Goal: Task Accomplishment & Management: Use online tool/utility

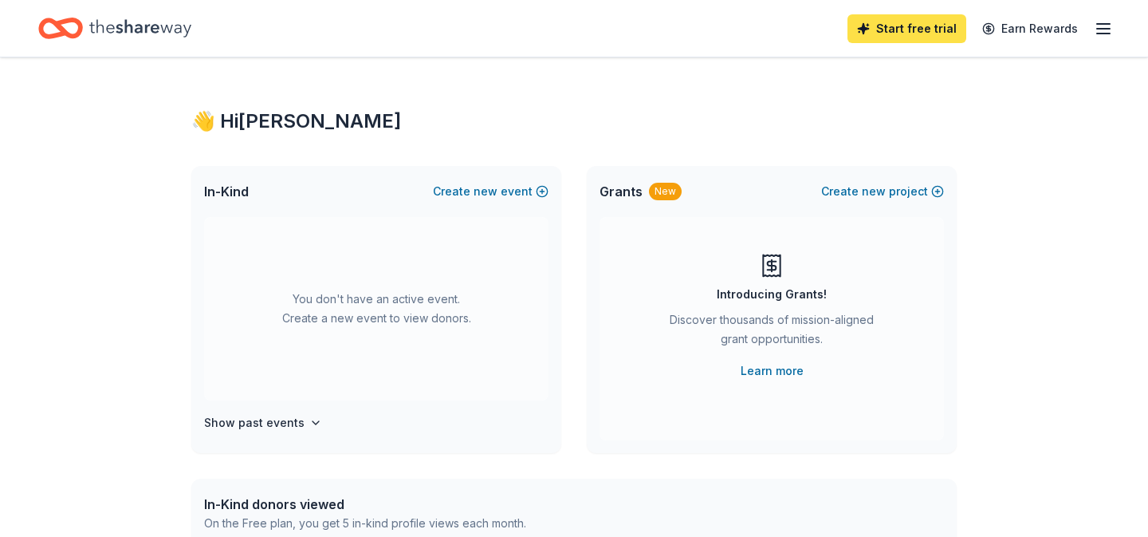
click at [905, 31] on link "Start free trial" at bounding box center [907, 28] width 119 height 29
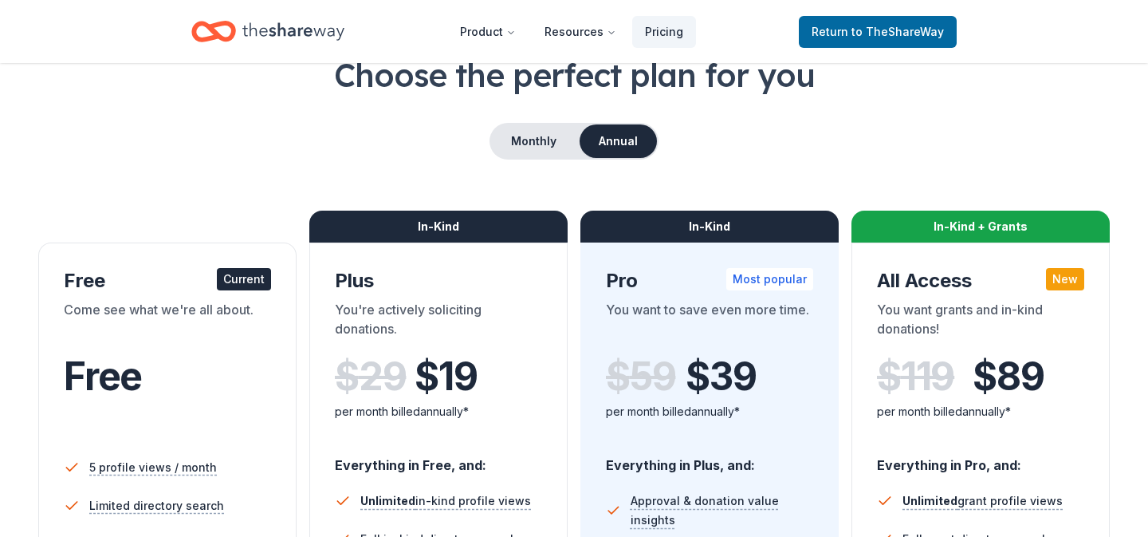
scroll to position [104, 0]
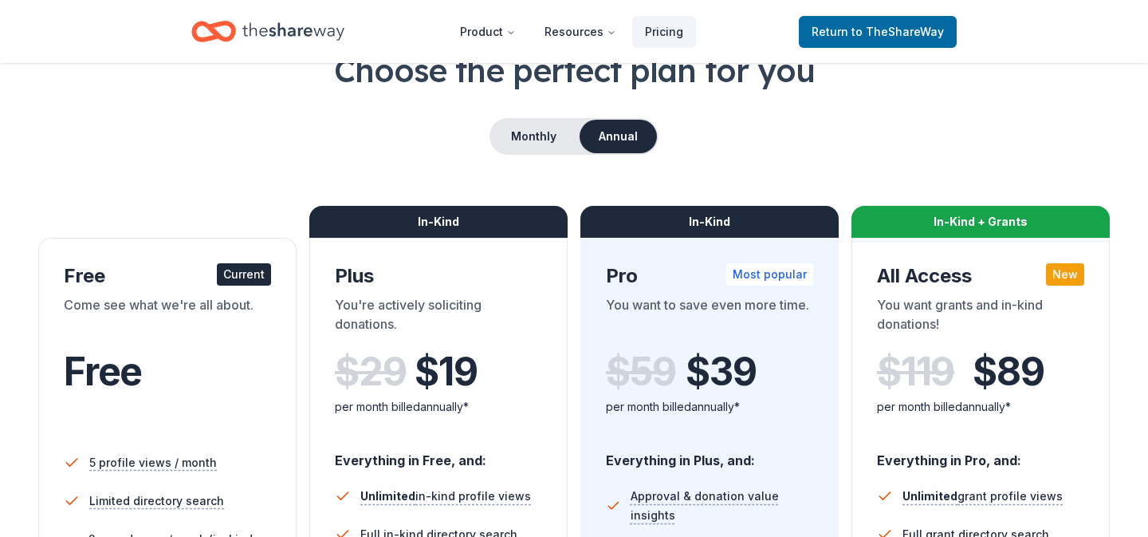
click at [258, 268] on div "Current" at bounding box center [244, 274] width 54 height 22
click at [858, 32] on span "to TheShareWay" at bounding box center [898, 32] width 93 height 14
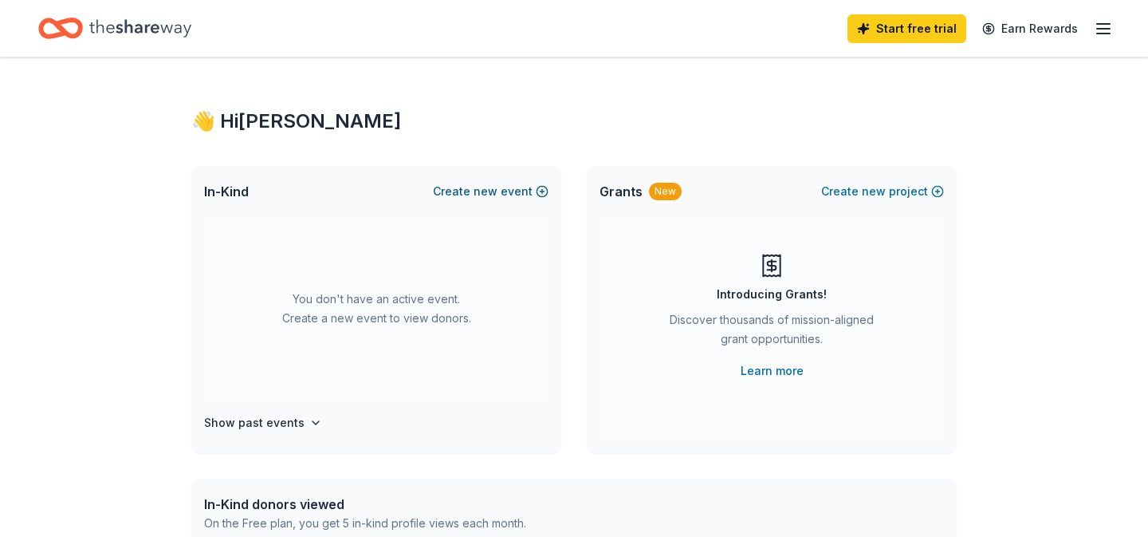
click at [545, 187] on button "Create new event" at bounding box center [491, 191] width 116 height 19
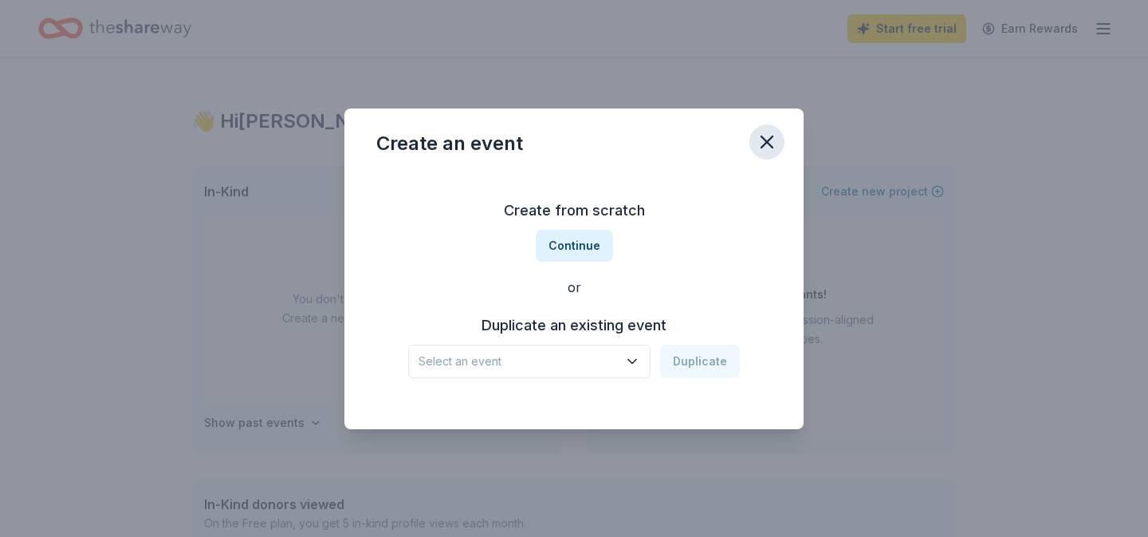
click at [760, 146] on icon "button" at bounding box center [767, 142] width 22 height 22
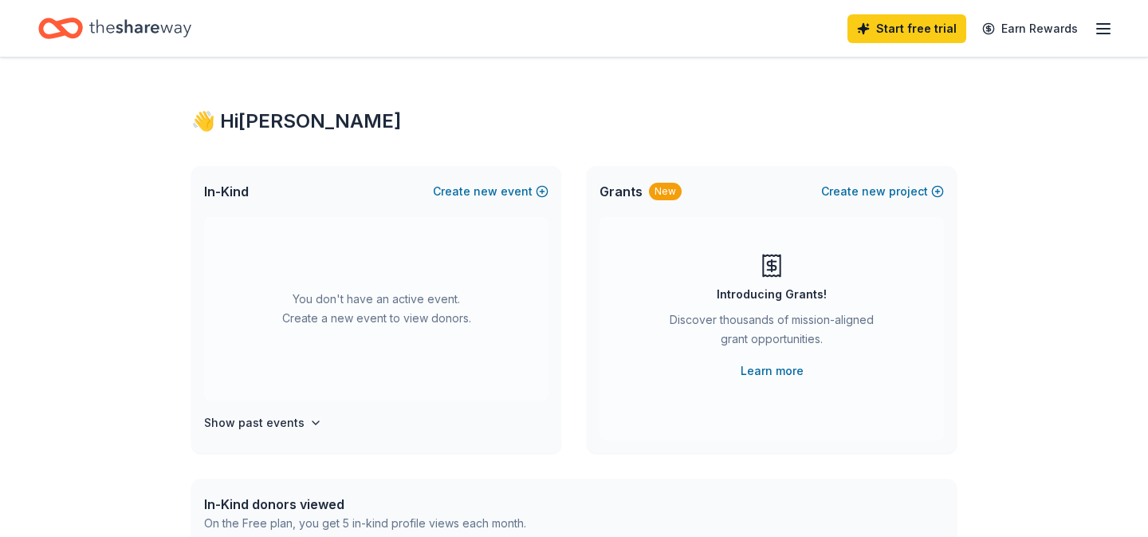
click at [1096, 32] on icon "button" at bounding box center [1103, 28] width 19 height 19
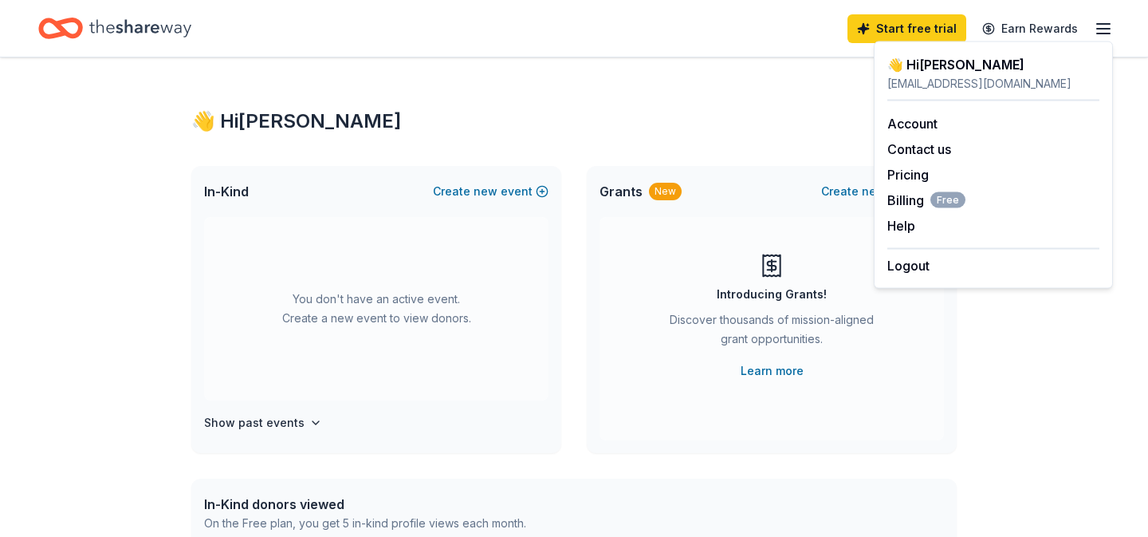
click at [927, 275] on div "👋 Hi [PERSON_NAME] [PERSON_NAME][EMAIL_ADDRESS][DOMAIN_NAME] Account Contact us…" at bounding box center [993, 164] width 239 height 247
